Goal: Task Accomplishment & Management: Use online tool/utility

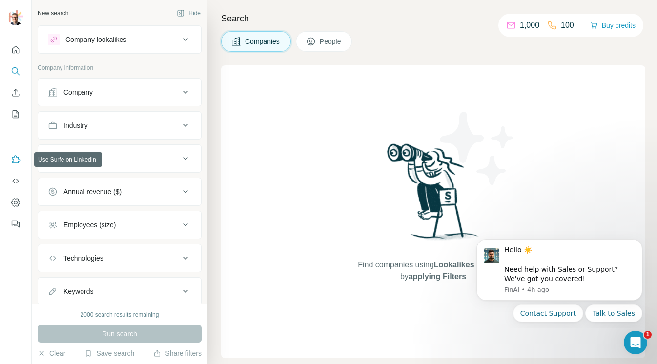
click at [17, 160] on icon "Use Surfe on LinkedIn" at bounding box center [16, 160] width 10 height 10
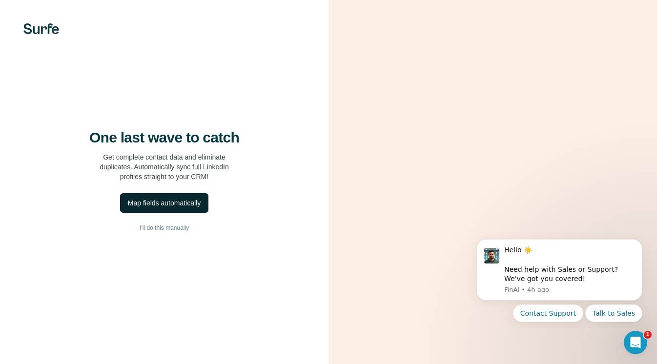
click at [198, 208] on button "Map fields automatically" at bounding box center [164, 203] width 88 height 20
